Goal: Information Seeking & Learning: Learn about a topic

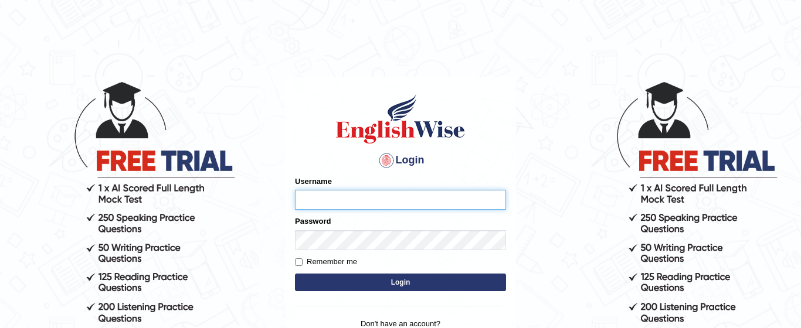
type input "Jarina1994"
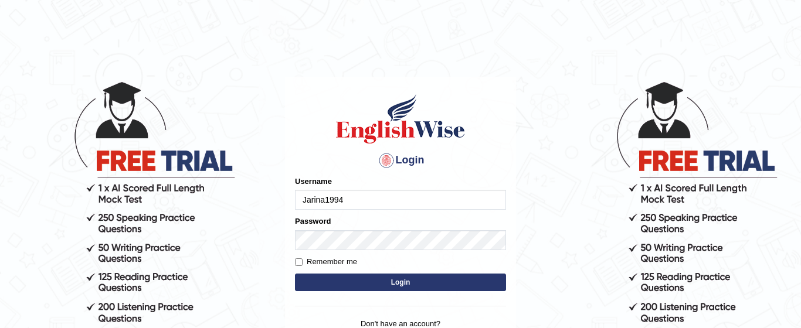
click at [306, 259] on label "Remember me" at bounding box center [326, 262] width 62 height 12
click at [303, 259] on input "Remember me" at bounding box center [299, 263] width 8 height 8
checkbox input "true"
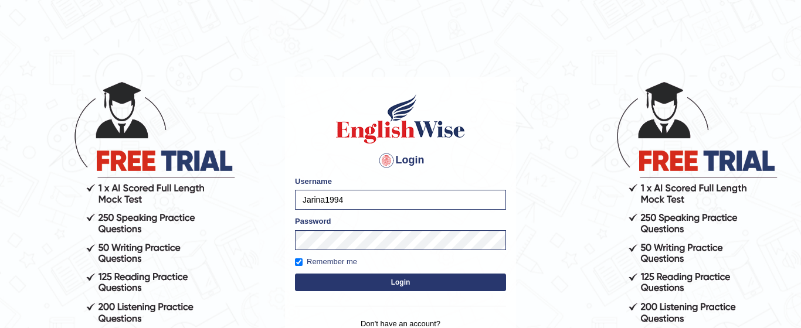
click at [344, 289] on button "Login" at bounding box center [400, 283] width 211 height 18
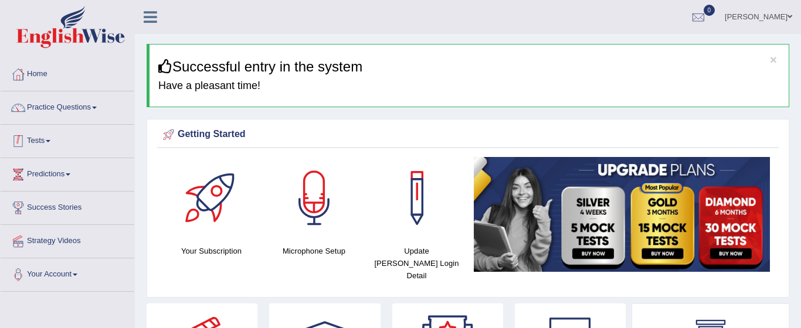
click at [48, 133] on link "Tests" at bounding box center [68, 139] width 134 height 29
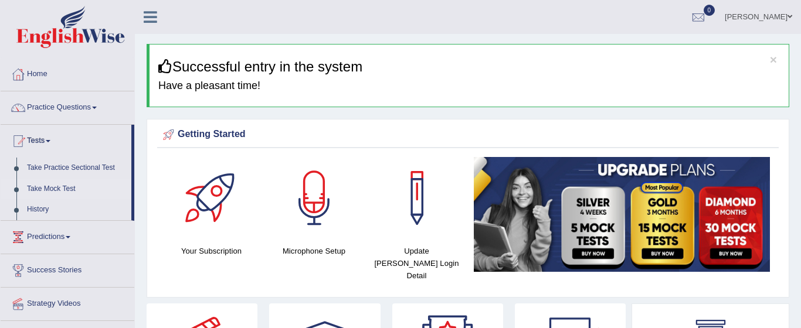
click at [45, 191] on link "Take Mock Test" at bounding box center [77, 189] width 110 height 21
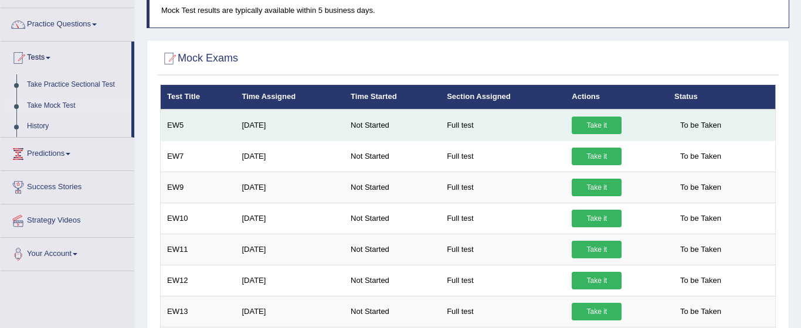
scroll to position [66, 0]
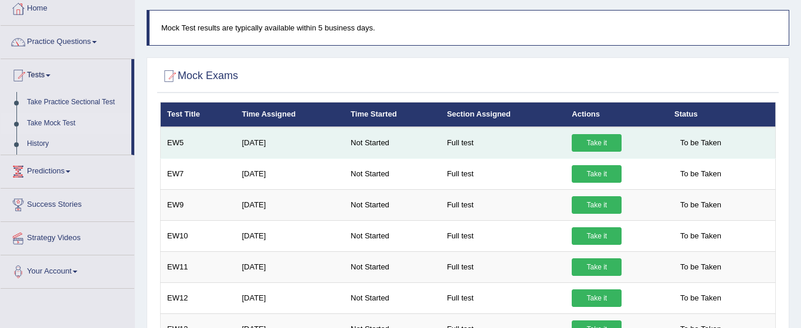
click at [472, 142] on td "Full test" at bounding box center [502, 143] width 125 height 32
click at [582, 147] on link "Take it" at bounding box center [597, 143] width 50 height 18
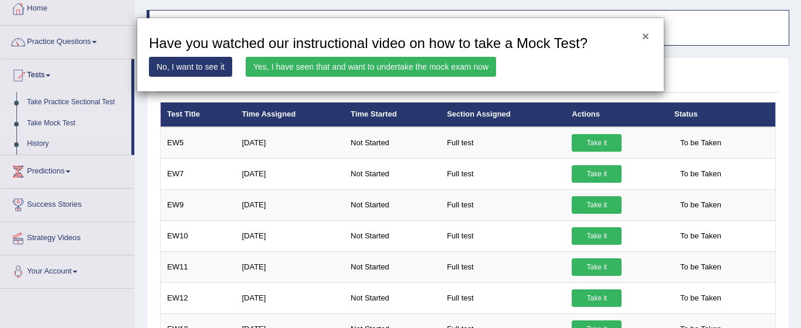
click at [649, 38] on button "×" at bounding box center [645, 36] width 7 height 12
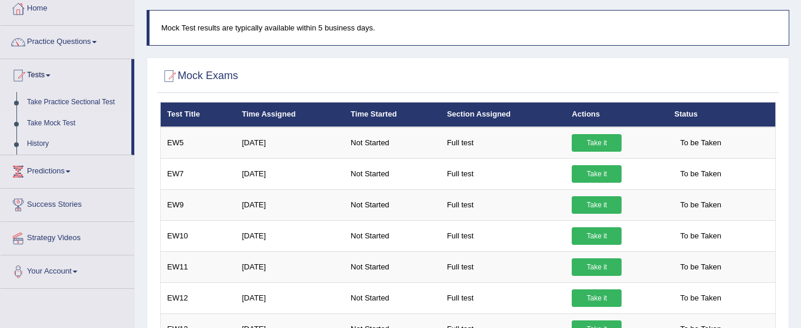
click at [45, 144] on link "History" at bounding box center [77, 144] width 110 height 21
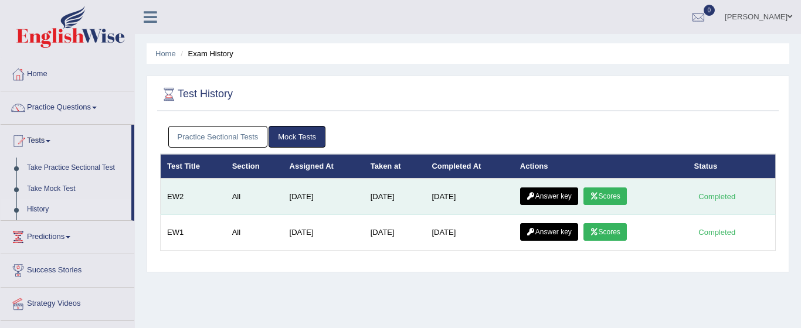
click at [569, 196] on link "Answer key" at bounding box center [549, 197] width 58 height 18
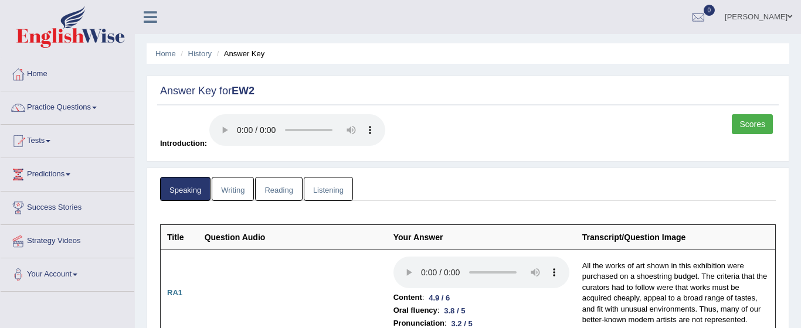
click at [332, 190] on link "Listening" at bounding box center [328, 189] width 49 height 24
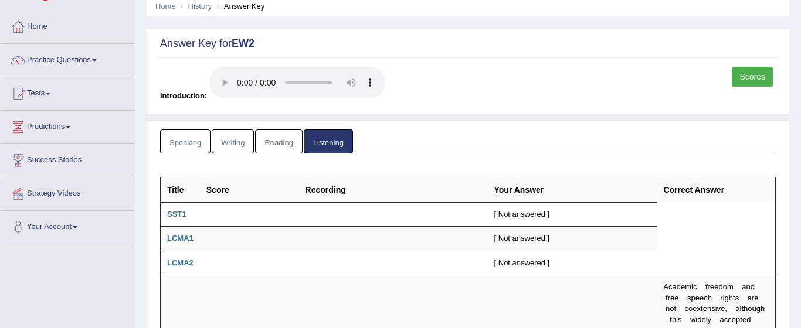
scroll to position [62, 0]
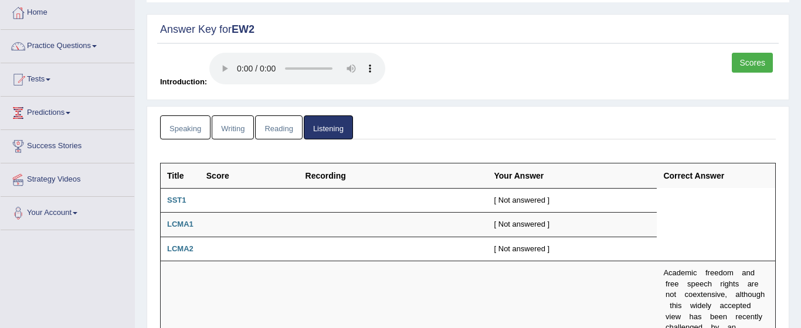
click at [271, 128] on link "Reading" at bounding box center [278, 128] width 47 height 24
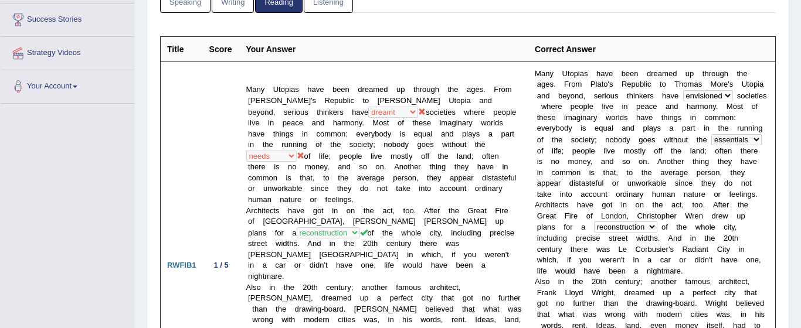
scroll to position [0, 0]
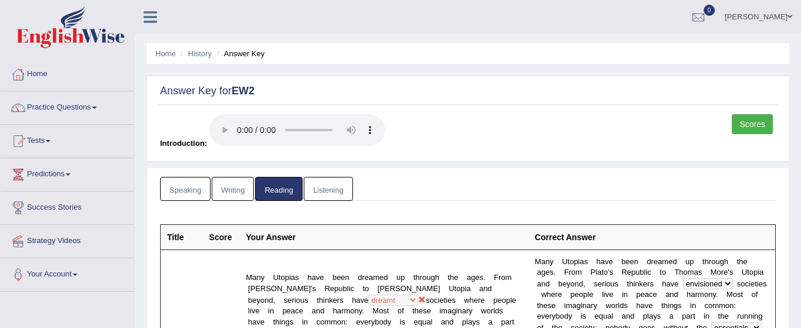
click at [243, 181] on link "Writing" at bounding box center [233, 189] width 42 height 24
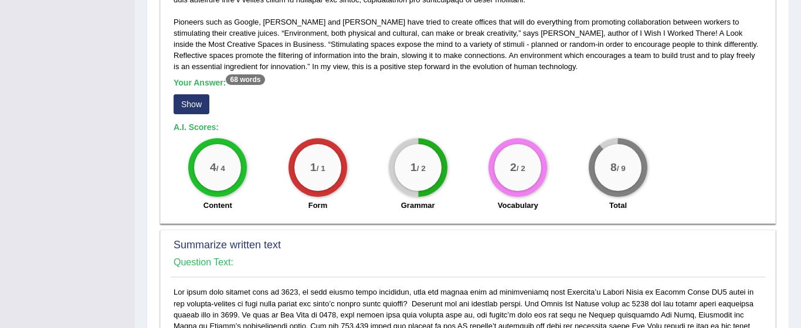
scroll to position [355, 0]
click at [187, 106] on button "Show" at bounding box center [192, 104] width 36 height 20
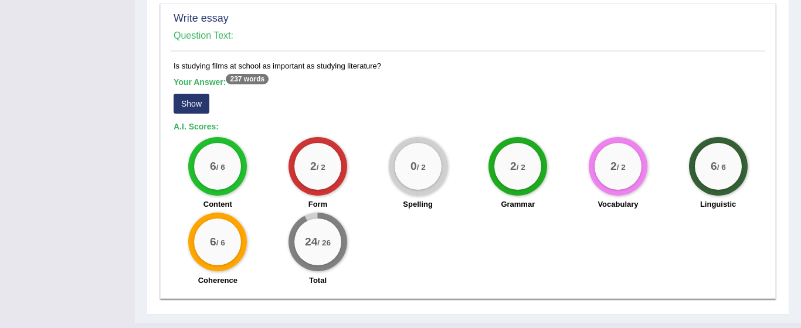
scroll to position [903, 0]
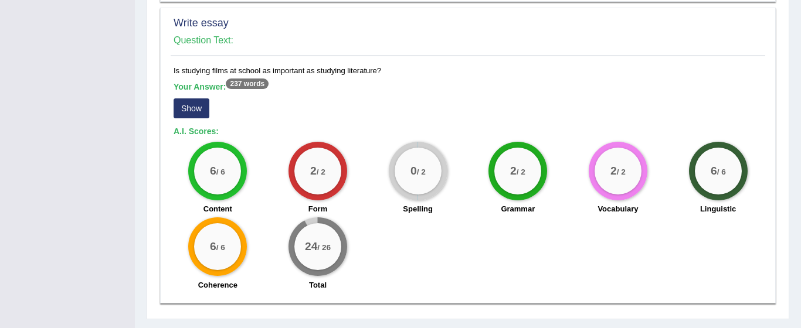
click at [194, 111] on button "Show" at bounding box center [192, 109] width 36 height 20
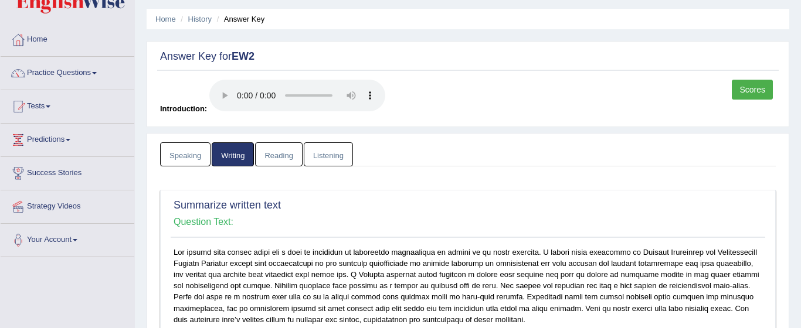
scroll to position [33, 0]
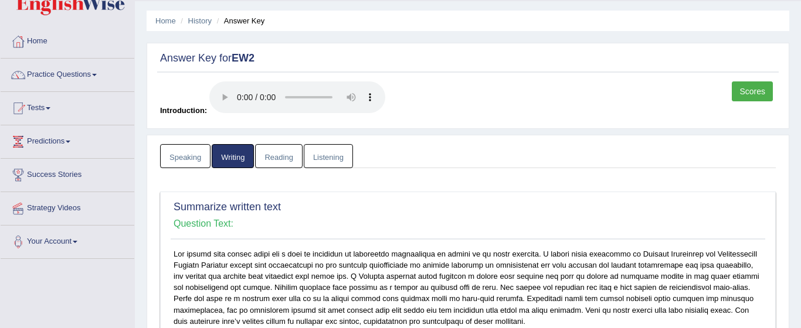
click at [746, 83] on link "Scores" at bounding box center [752, 92] width 41 height 20
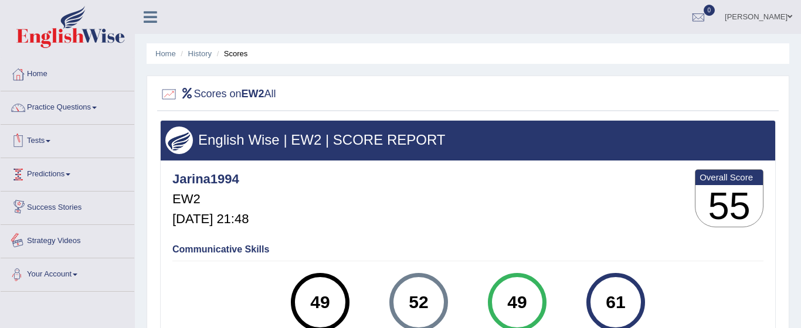
click at [80, 280] on link "Your Account" at bounding box center [68, 273] width 134 height 29
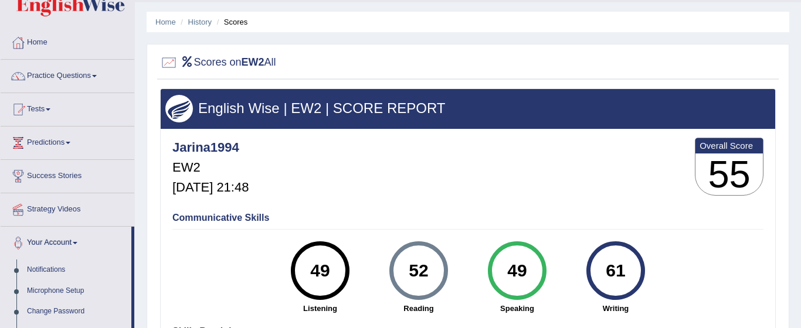
scroll to position [30, 0]
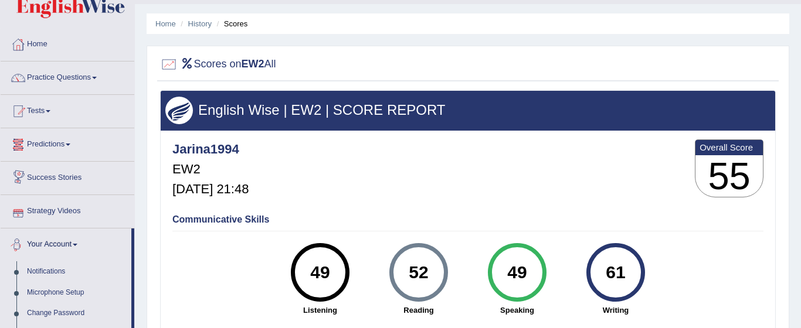
click at [62, 141] on link "Predictions" at bounding box center [68, 142] width 134 height 29
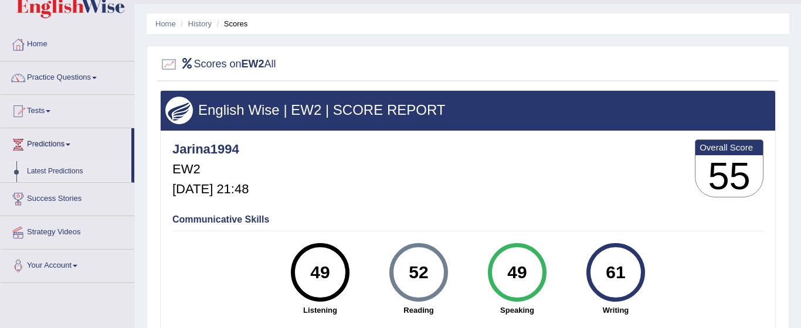
click at [57, 172] on link "Latest Predictions" at bounding box center [77, 171] width 110 height 21
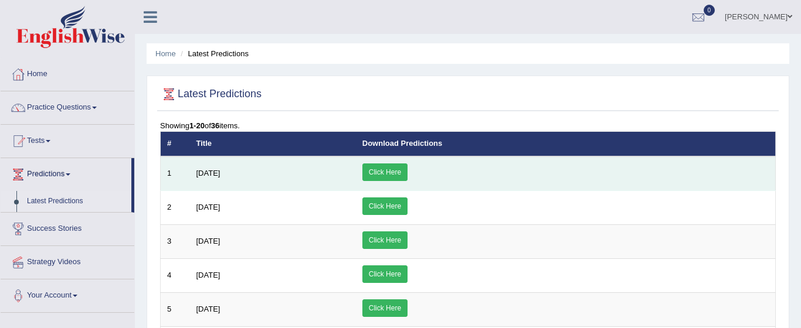
click at [408, 173] on link "Click Here" at bounding box center [384, 173] width 45 height 18
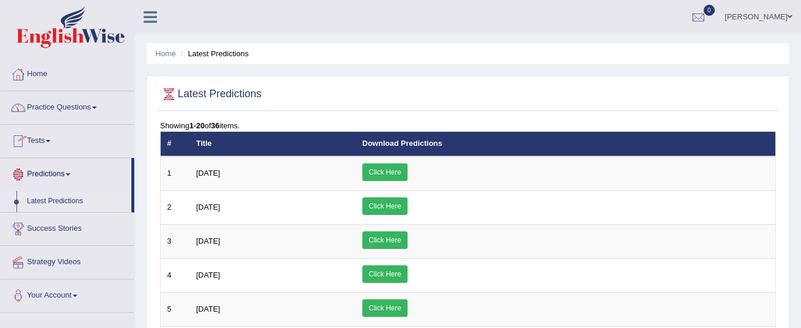
click at [48, 139] on link "Tests" at bounding box center [68, 139] width 134 height 29
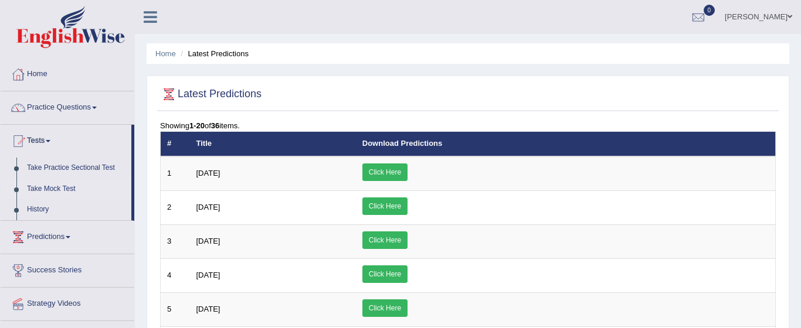
click at [55, 188] on link "Take Mock Test" at bounding box center [77, 189] width 110 height 21
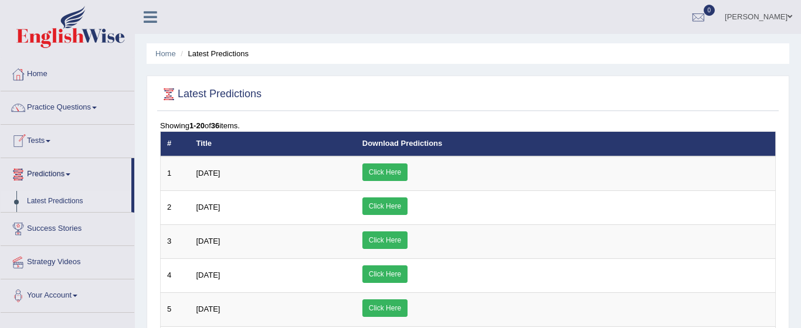
click at [48, 145] on link "Tests" at bounding box center [68, 139] width 134 height 29
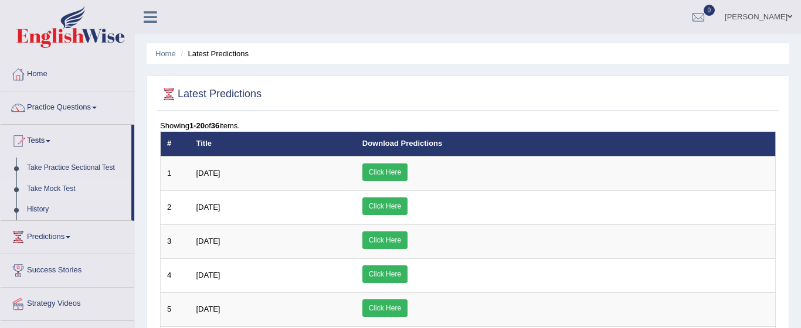
click at [56, 191] on link "Take Mock Test" at bounding box center [77, 189] width 110 height 21
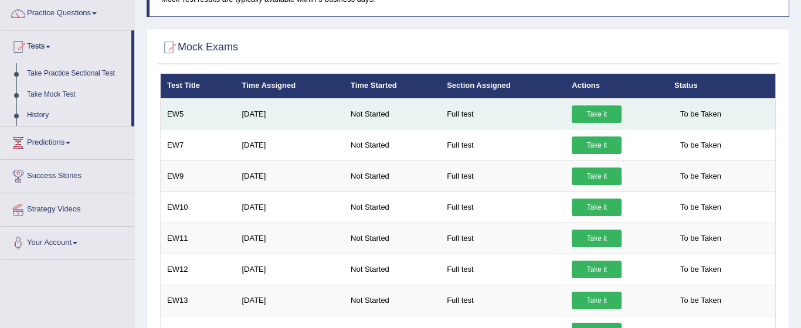
click at [594, 117] on link "Take it" at bounding box center [597, 115] width 50 height 18
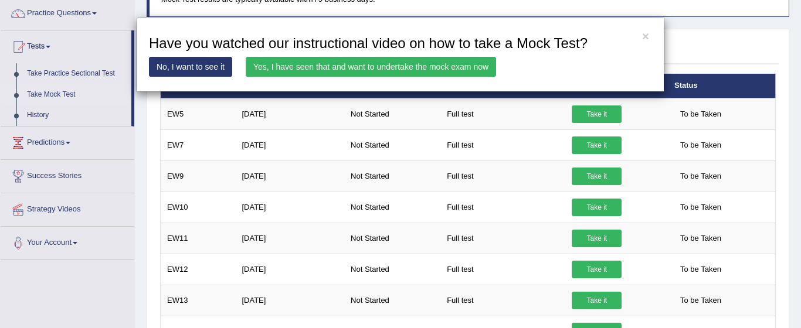
click at [594, 118] on div "× Have you watched our instructional video on how to take a Mock Test? No, I wa…" at bounding box center [400, 164] width 801 height 328
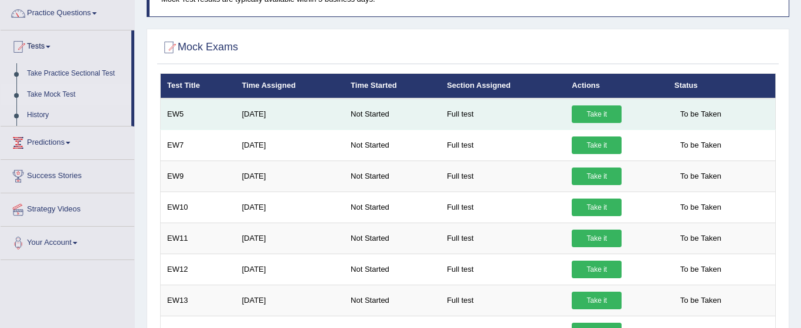
click at [595, 109] on link "Take it" at bounding box center [597, 115] width 50 height 18
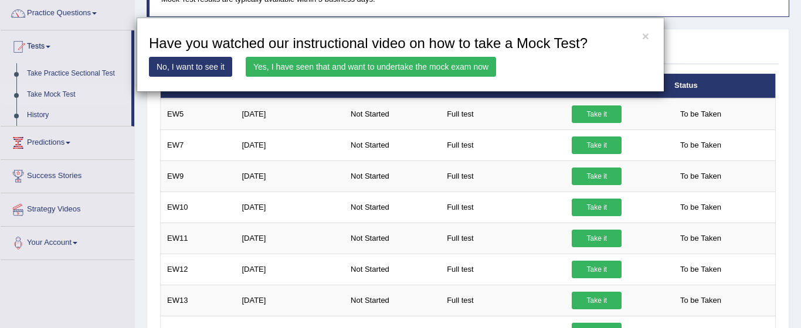
click at [420, 60] on link "Yes, I have seen that and want to undertake the mock exam now" at bounding box center [371, 67] width 250 height 20
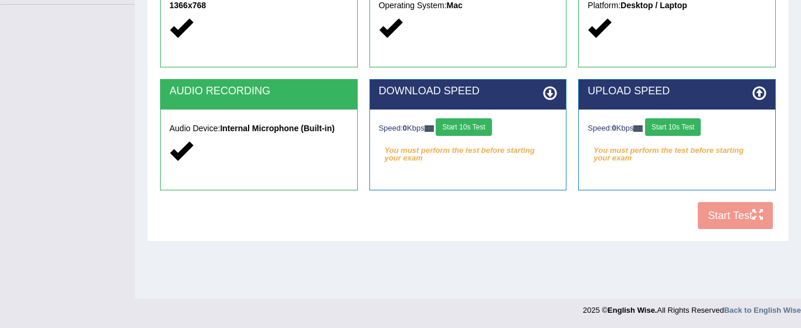
click at [484, 128] on button "Start 10s Test" at bounding box center [464, 127] width 56 height 18
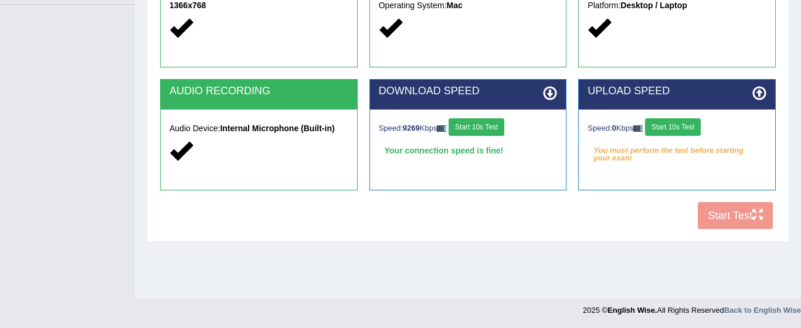
click at [701, 123] on button "Start 10s Test" at bounding box center [673, 127] width 56 height 18
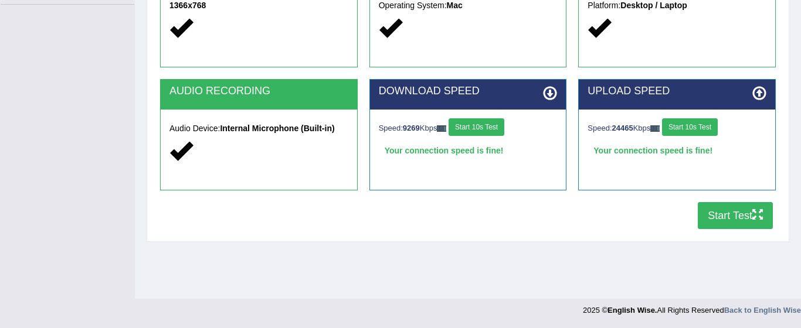
click at [723, 209] on button "Start Test" at bounding box center [735, 215] width 75 height 27
